Goal: Task Accomplishment & Management: Manage account settings

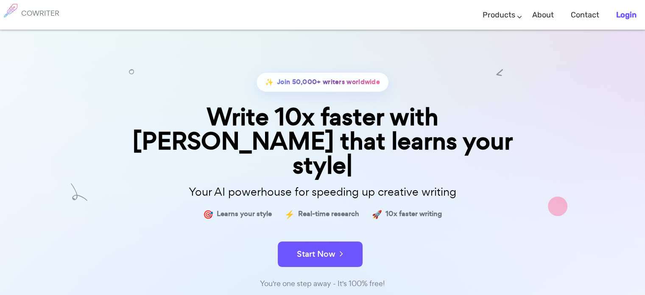
click at [618, 10] on b "Login" at bounding box center [626, 14] width 20 height 9
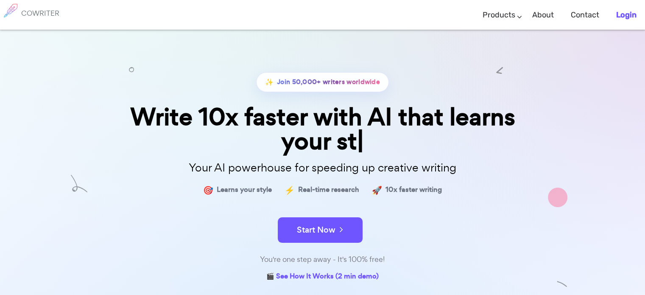
click at [630, 15] on b "Login" at bounding box center [626, 14] width 20 height 9
